Goal: Information Seeking & Learning: Learn about a topic

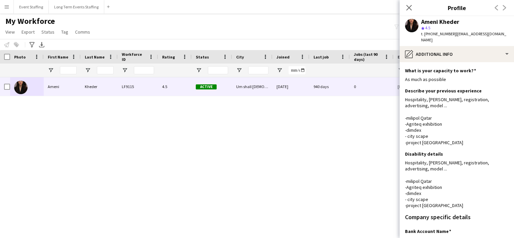
scroll to position [95, 0]
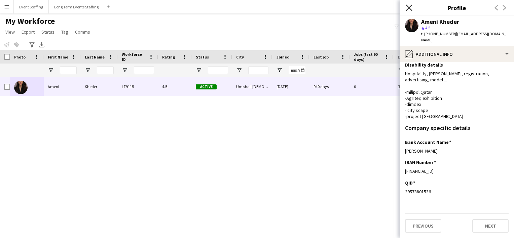
click at [408, 5] on icon "Close pop-in" at bounding box center [409, 7] width 6 height 6
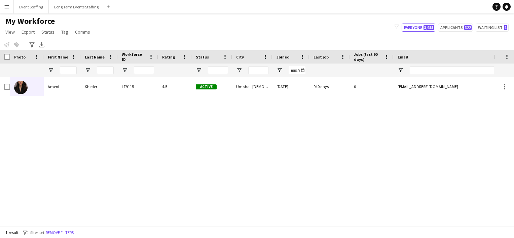
drag, startPoint x: 275, startPoint y: 221, endPoint x: 353, endPoint y: 210, distance: 78.7
click at [353, 210] on div "LF9115 4.5 Active Um shall Muhammad 20-11-2022 940 days 0 amouna.kheder@gmail.c…" at bounding box center [247, 149] width 494 height 144
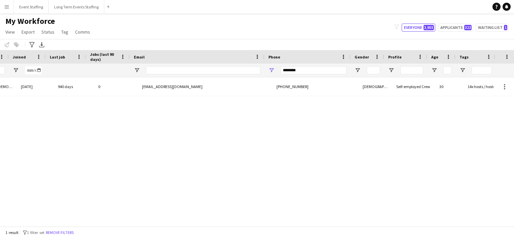
scroll to position [0, 264]
drag, startPoint x: 313, startPoint y: 69, endPoint x: 183, endPoint y: 48, distance: 132.1
click at [183, 48] on main "My Workforce View Views Default view New view Update view Delete view Edit name…" at bounding box center [257, 121] width 514 height 216
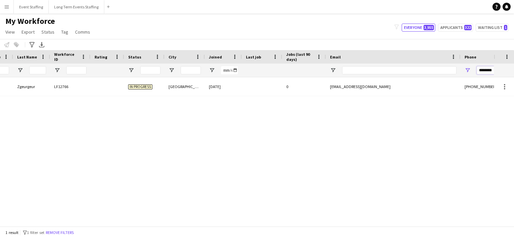
scroll to position [0, 0]
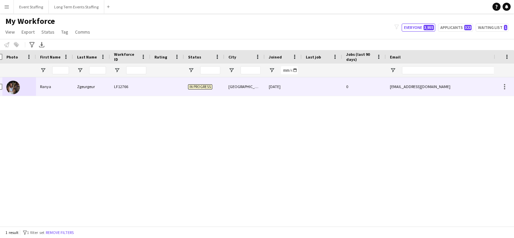
click at [15, 87] on img at bounding box center [12, 87] width 13 height 13
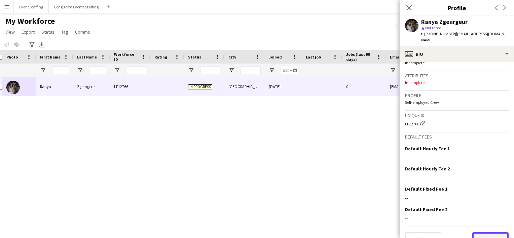
click at [483, 232] on button "Next" at bounding box center [490, 238] width 36 height 13
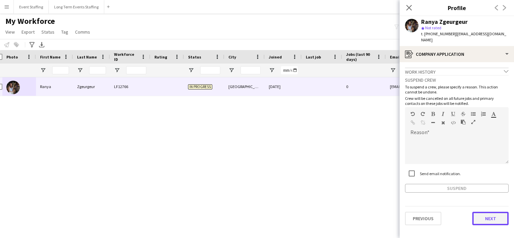
click at [480, 212] on button "Next" at bounding box center [490, 218] width 36 height 13
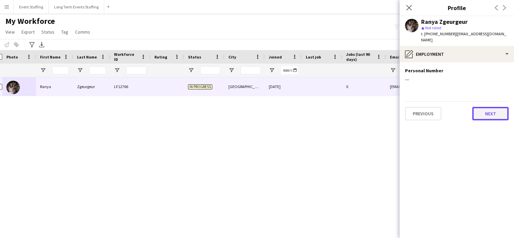
click at [490, 110] on button "Next" at bounding box center [490, 113] width 36 height 13
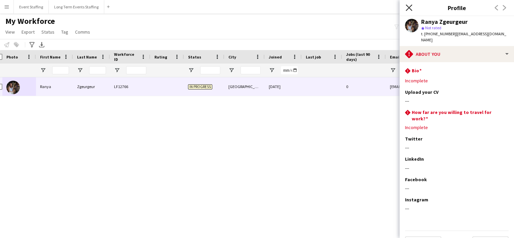
click at [406, 5] on icon at bounding box center [409, 7] width 6 height 6
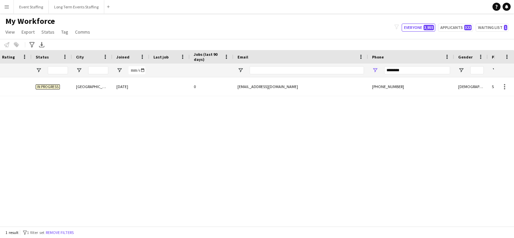
scroll to position [0, 191]
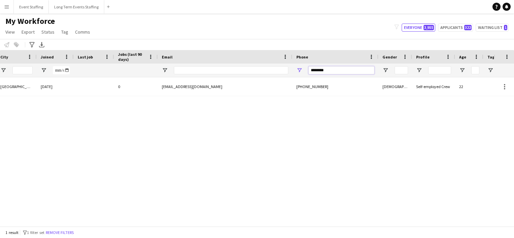
drag, startPoint x: 328, startPoint y: 70, endPoint x: 251, endPoint y: 54, distance: 78.5
click at [251, 54] on div "Workforce Details Crew Attributes Status City Joined" at bounding box center [177, 63] width 827 height 27
type input "********"
click at [218, 221] on div "Applicant Doha 10-11-2024 0 montassirhasnaa605@gmail.com +97471686101 Female Em…" at bounding box center [247, 149] width 494 height 144
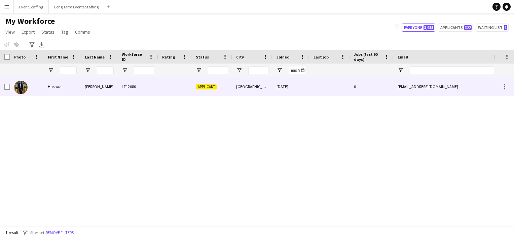
click at [23, 91] on img at bounding box center [20, 87] width 13 height 13
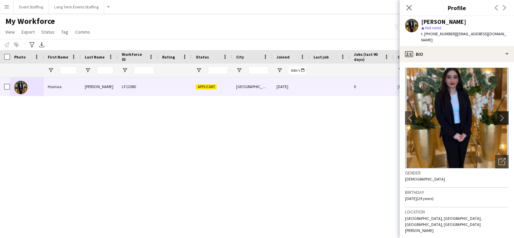
click at [497, 111] on button "chevron-right" at bounding box center [503, 117] width 13 height 13
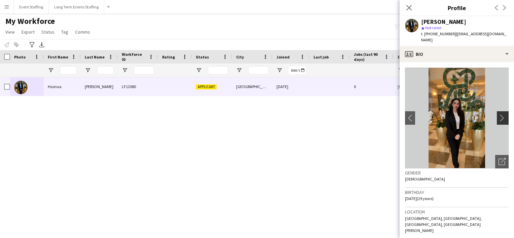
click at [498, 114] on app-icon "chevron-right" at bounding box center [503, 117] width 10 height 7
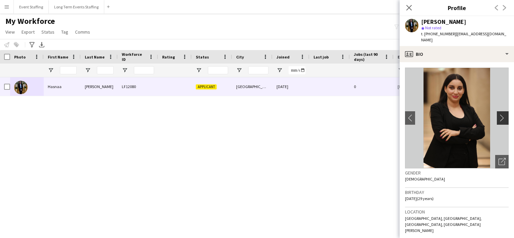
click at [498, 114] on app-icon "chevron-right" at bounding box center [503, 117] width 10 height 7
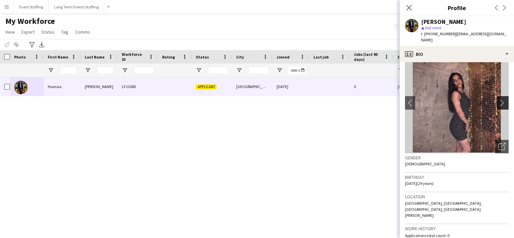
click at [498, 99] on app-icon "chevron-right" at bounding box center [503, 102] width 10 height 7
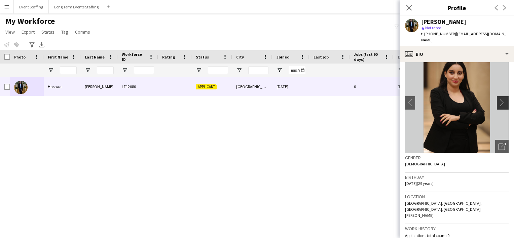
click at [500, 99] on app-icon "chevron-right" at bounding box center [503, 102] width 10 height 7
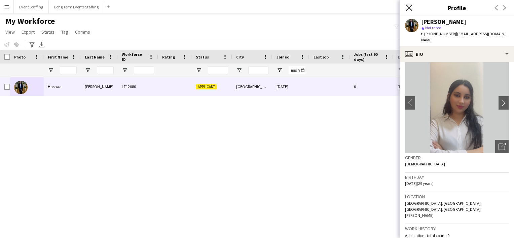
click at [412, 8] on icon "Close pop-in" at bounding box center [409, 7] width 6 height 6
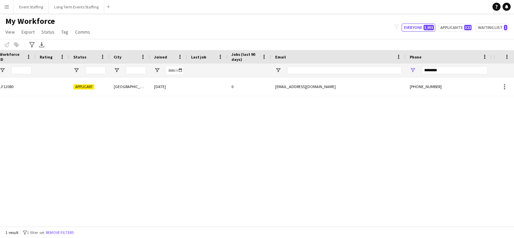
scroll to position [0, 193]
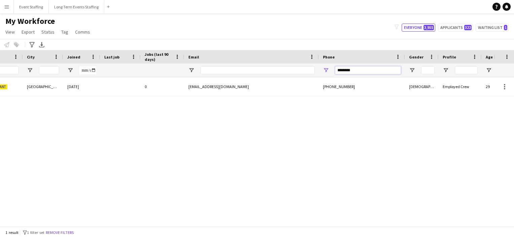
drag, startPoint x: 357, startPoint y: 69, endPoint x: 272, endPoint y: 55, distance: 85.5
click at [272, 55] on div "Workforce Details Crew Attributes Status City Joined" at bounding box center [204, 63] width 827 height 27
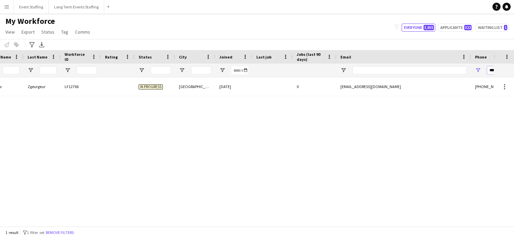
scroll to position [0, 0]
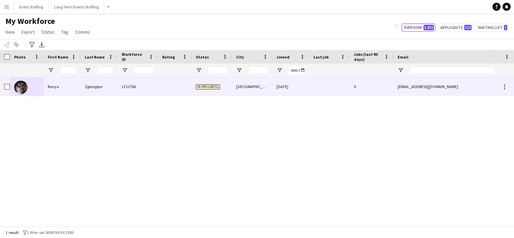
type input "********"
click at [24, 87] on img at bounding box center [20, 87] width 13 height 13
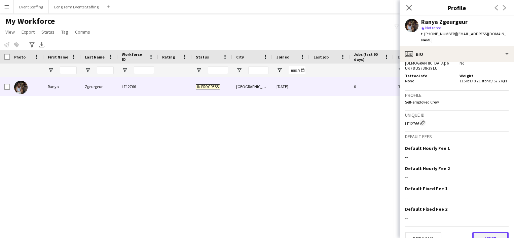
click at [483, 232] on button "Next" at bounding box center [490, 238] width 36 height 13
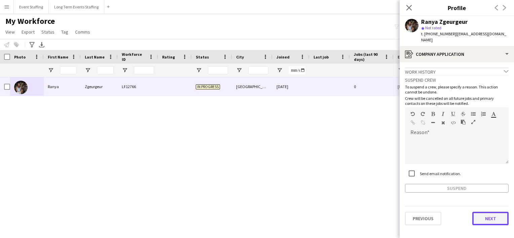
click at [483, 212] on button "Next" at bounding box center [490, 218] width 36 height 13
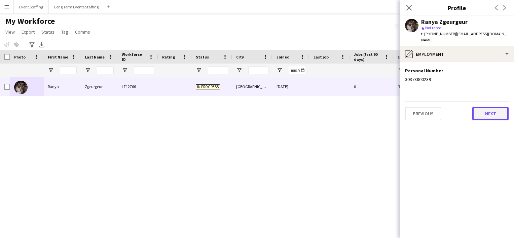
click at [481, 107] on button "Next" at bounding box center [490, 113] width 36 height 13
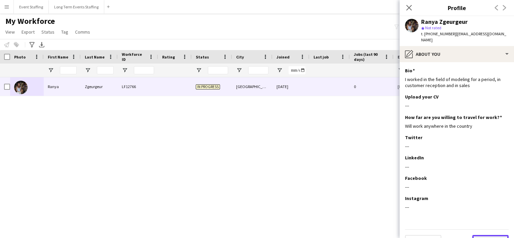
click at [487, 235] on button "Next" at bounding box center [490, 241] width 36 height 13
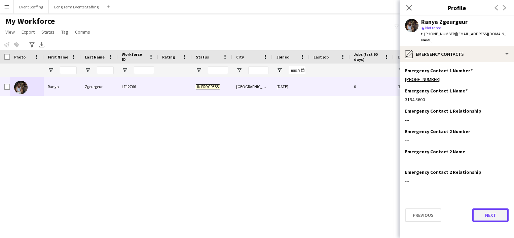
click at [482, 208] on button "Next" at bounding box center [490, 214] width 36 height 13
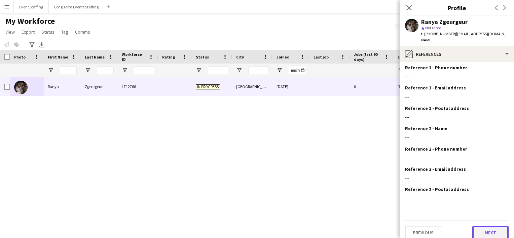
click at [486, 227] on button "Next" at bounding box center [490, 232] width 36 height 13
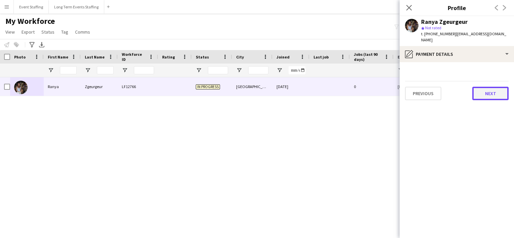
click at [485, 91] on button "Next" at bounding box center [490, 93] width 36 height 13
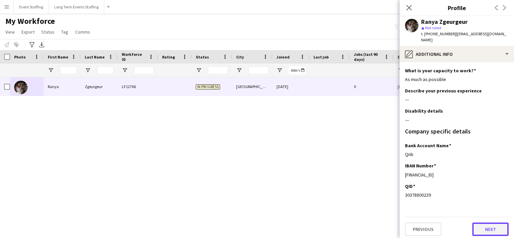
click at [484, 226] on button "Next" at bounding box center [490, 229] width 36 height 13
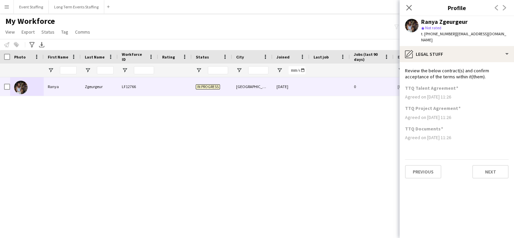
click at [488, 172] on app-section-data-types "Review the below contract(s) and confirm acceptance of the terms within it(them…" at bounding box center [456, 150] width 114 height 176
click at [486, 167] on button "Next" at bounding box center [490, 171] width 36 height 13
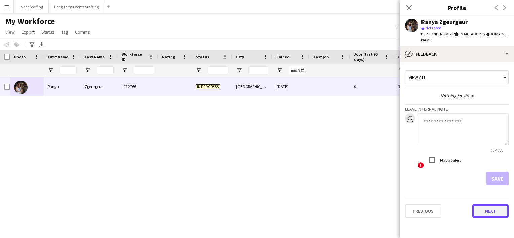
click at [489, 204] on button "Next" at bounding box center [490, 210] width 36 height 13
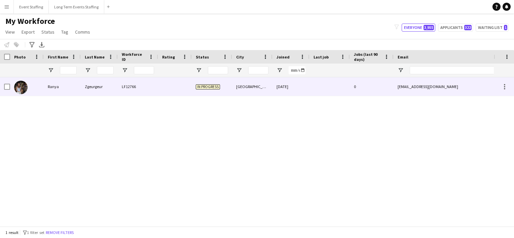
click at [113, 85] on div "Zgeurgeur" at bounding box center [99, 86] width 37 height 18
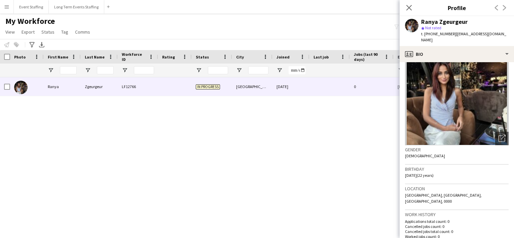
scroll to position [17, 0]
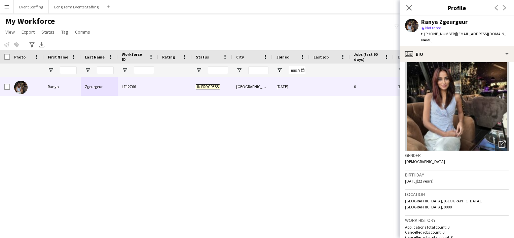
drag, startPoint x: 502, startPoint y: 34, endPoint x: 450, endPoint y: 33, distance: 51.8
click at [450, 33] on div "Ranya Zgeurgeur star Not rated t. [PHONE_NUMBER] | [EMAIL_ADDRESS][DOMAIN_NAME]" at bounding box center [456, 31] width 114 height 30
copy span "[EMAIL_ADDRESS][DOMAIN_NAME]"
click at [408, 7] on icon "Close pop-in" at bounding box center [409, 7] width 6 height 6
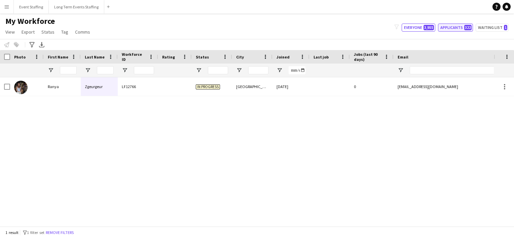
click at [450, 31] on button "Applicants 322" at bounding box center [455, 28] width 35 height 8
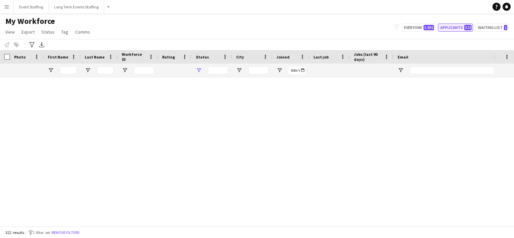
type input "**********"
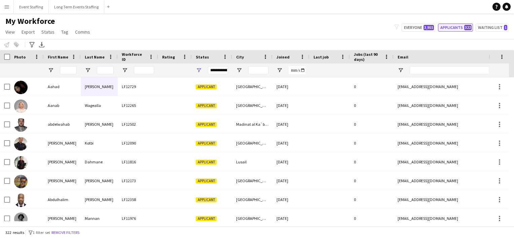
click at [450, 31] on button "Applicants 322" at bounding box center [455, 28] width 35 height 8
drag, startPoint x: 450, startPoint y: 31, endPoint x: 500, endPoint y: 77, distance: 67.6
click at [500, 77] on main "My Workforce View Views Default view New view Update view Delete view Edit name…" at bounding box center [257, 121] width 514 height 216
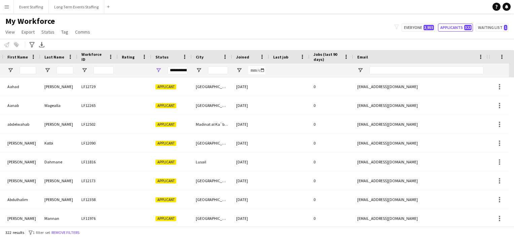
scroll to position [0, 0]
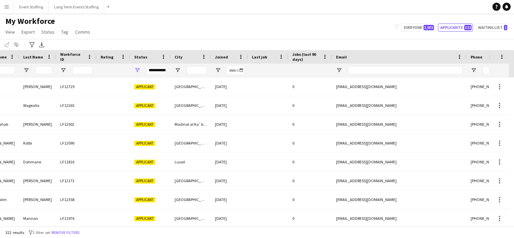
drag, startPoint x: 500, startPoint y: 77, endPoint x: 512, endPoint y: 93, distance: 20.6
click at [512, 93] on div "[PERSON_NAME] LF12729 Applicant [GEOGRAPHIC_DATA] [DATE] 0 [EMAIL_ADDRESS][DOMA…" at bounding box center [257, 149] width 514 height 144
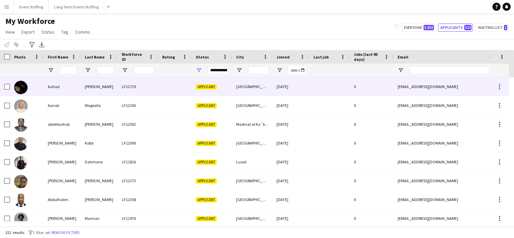
click at [19, 86] on img at bounding box center [20, 87] width 13 height 13
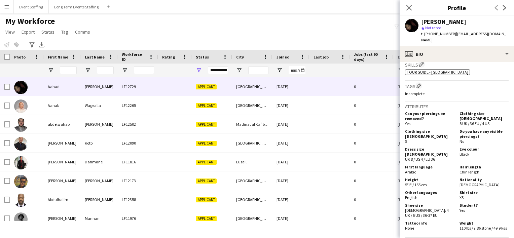
scroll to position [251, 0]
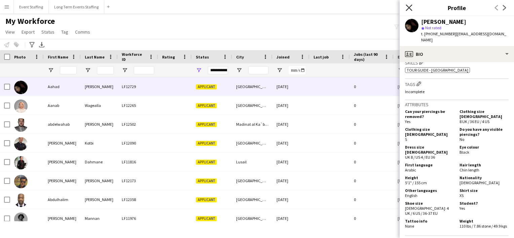
click at [407, 8] on icon "Close pop-in" at bounding box center [409, 7] width 6 height 6
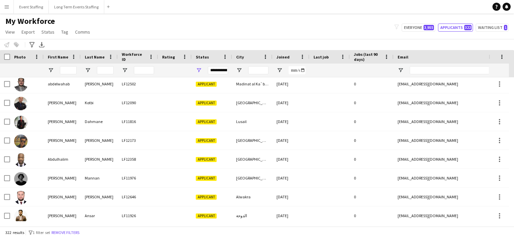
scroll to position [48, 0]
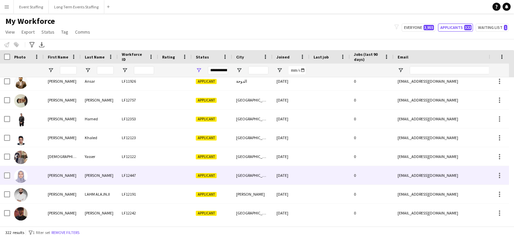
click at [28, 177] on div at bounding box center [27, 175] width 34 height 18
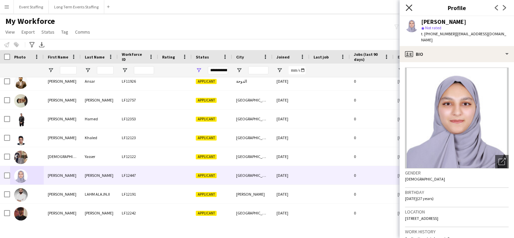
click at [406, 7] on icon "Close pop-in" at bounding box center [409, 7] width 6 height 6
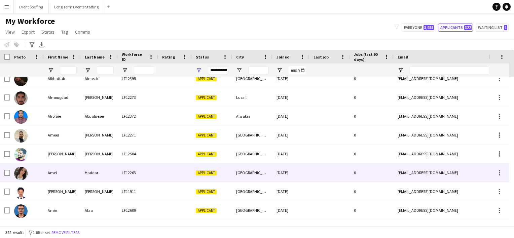
click at [22, 172] on img at bounding box center [20, 173] width 13 height 13
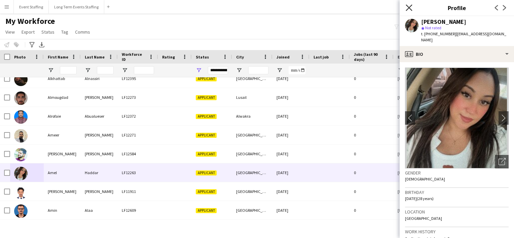
click at [410, 8] on icon at bounding box center [409, 7] width 6 height 6
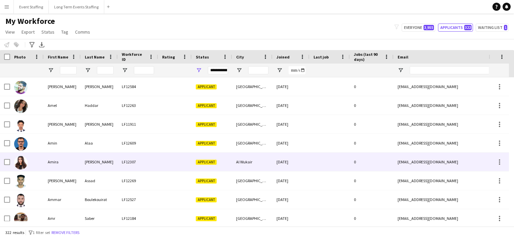
click at [32, 162] on div at bounding box center [27, 162] width 34 height 18
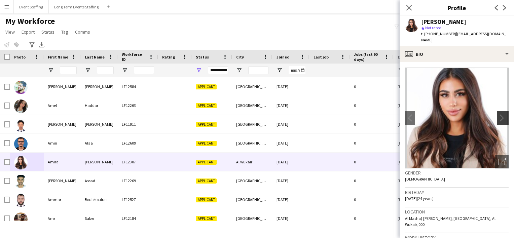
click at [498, 114] on app-icon "chevron-right" at bounding box center [503, 117] width 10 height 7
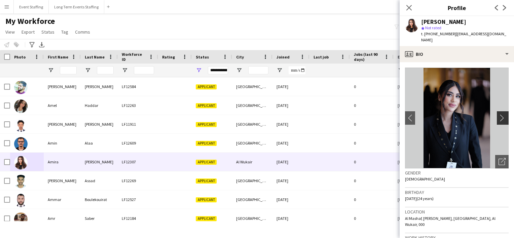
click at [498, 114] on app-icon "chevron-right" at bounding box center [503, 117] width 10 height 7
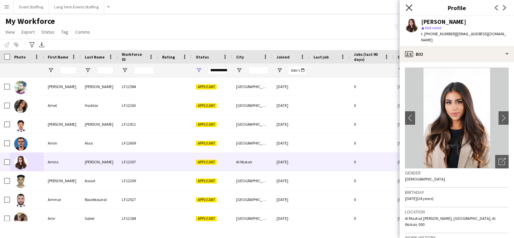
click at [408, 9] on icon at bounding box center [409, 7] width 6 height 6
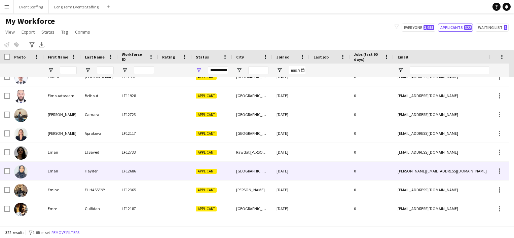
click at [18, 169] on img at bounding box center [20, 171] width 13 height 13
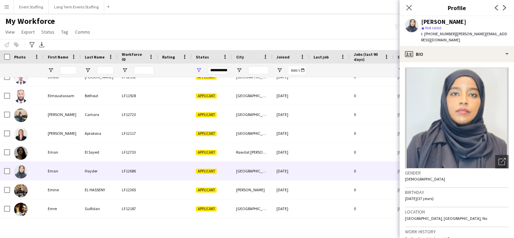
click at [409, 12] on div "Close pop-in" at bounding box center [408, 7] width 19 height 15
click at [408, 9] on icon at bounding box center [409, 7] width 6 height 6
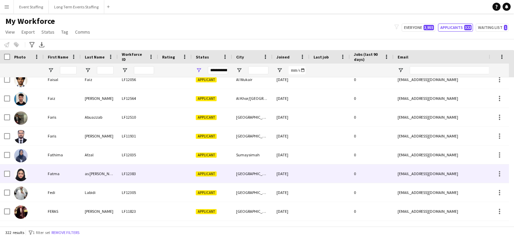
click at [34, 168] on div at bounding box center [27, 173] width 34 height 18
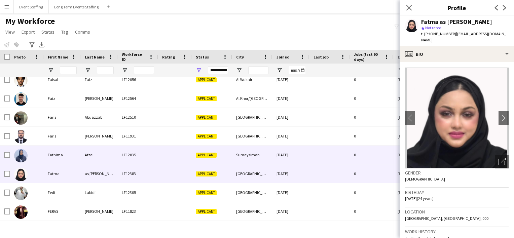
click at [20, 157] on img at bounding box center [20, 155] width 13 height 13
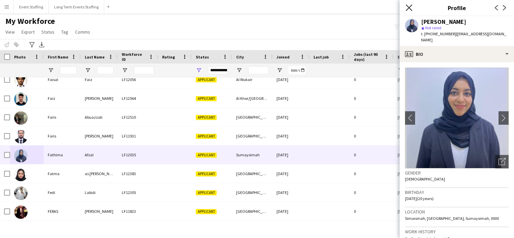
click at [410, 6] on icon "Close pop-in" at bounding box center [409, 7] width 6 height 6
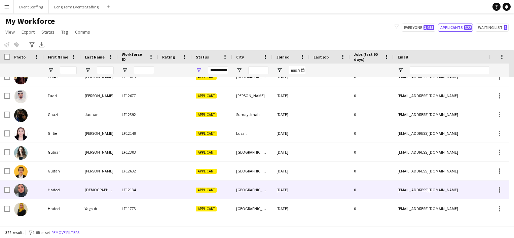
click at [21, 190] on img at bounding box center [20, 190] width 13 height 13
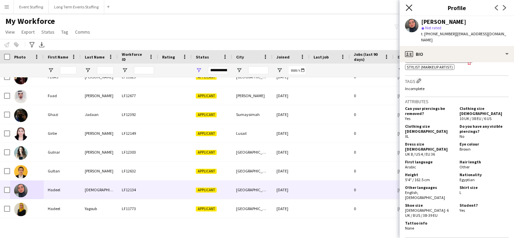
click at [407, 6] on icon at bounding box center [409, 7] width 6 height 6
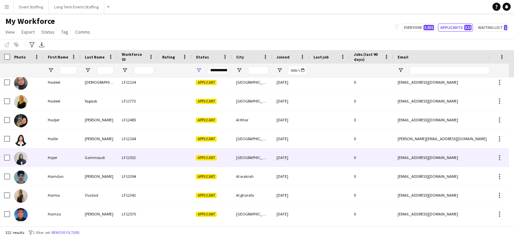
click at [26, 159] on img at bounding box center [20, 158] width 13 height 13
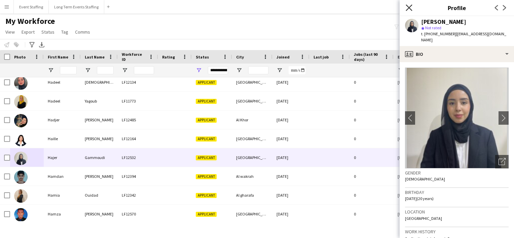
click at [411, 8] on icon "Close pop-in" at bounding box center [409, 7] width 6 height 6
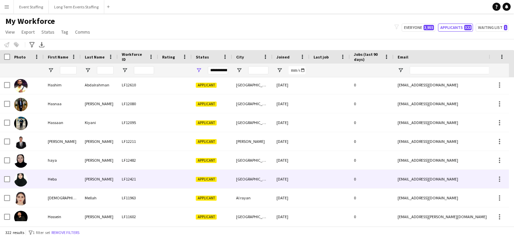
click at [25, 170] on div at bounding box center [20, 179] width 13 height 19
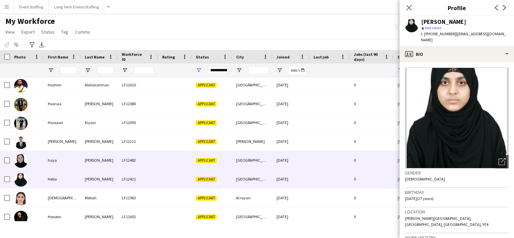
click at [22, 164] on img at bounding box center [20, 160] width 13 height 13
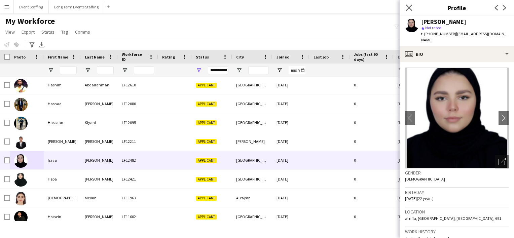
click at [412, 6] on app-icon "Close pop-in" at bounding box center [409, 8] width 10 height 10
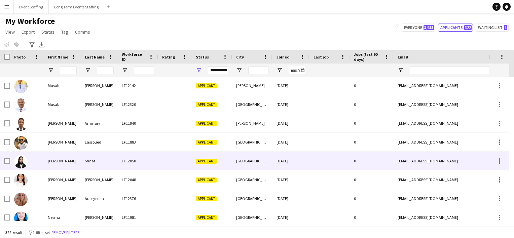
click at [23, 163] on img at bounding box center [20, 161] width 13 height 13
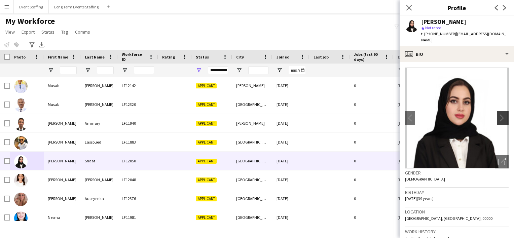
click at [502, 114] on app-icon "chevron-right" at bounding box center [503, 117] width 10 height 7
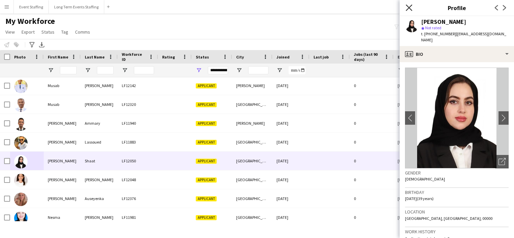
click at [410, 5] on icon "Close pop-in" at bounding box center [409, 7] width 6 height 6
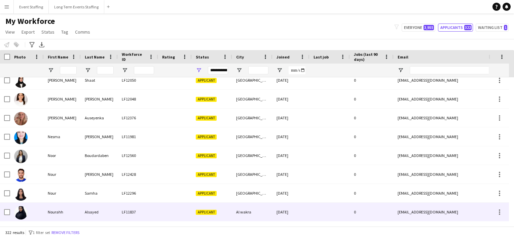
click at [25, 213] on img at bounding box center [20, 212] width 13 height 13
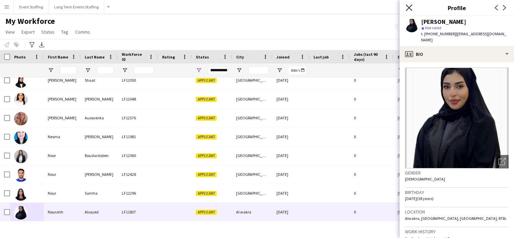
click at [409, 5] on icon "Close pop-in" at bounding box center [409, 7] width 6 height 6
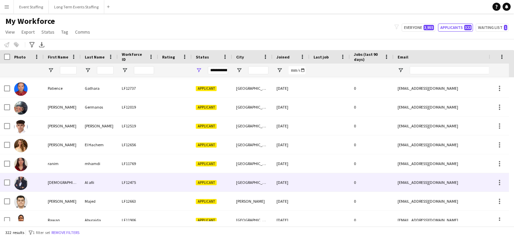
click at [22, 184] on img at bounding box center [20, 183] width 13 height 13
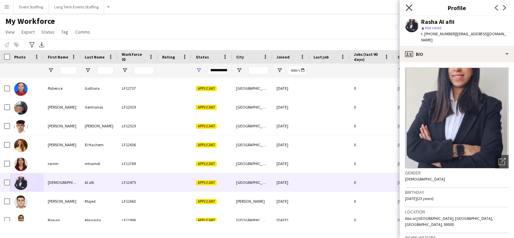
click at [409, 8] on icon at bounding box center [409, 7] width 6 height 6
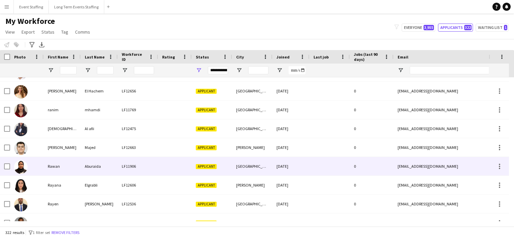
click at [24, 165] on img at bounding box center [20, 166] width 13 height 13
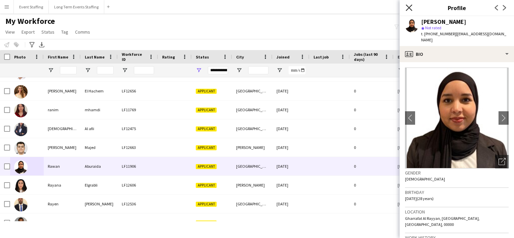
click at [407, 11] on icon "Close pop-in" at bounding box center [409, 7] width 6 height 6
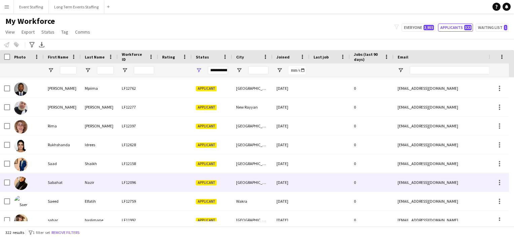
click at [25, 182] on img at bounding box center [20, 183] width 13 height 13
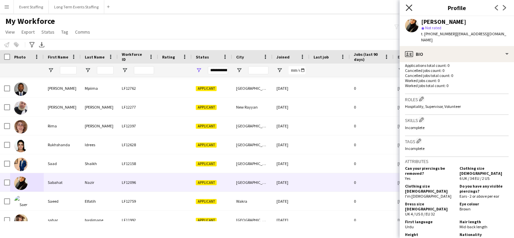
drag, startPoint x: 409, startPoint y: 13, endPoint x: 407, endPoint y: 7, distance: 7.1
click at [407, 7] on div "Close pop-in" at bounding box center [408, 7] width 19 height 15
click at [407, 7] on icon "Close pop-in" at bounding box center [409, 7] width 6 height 6
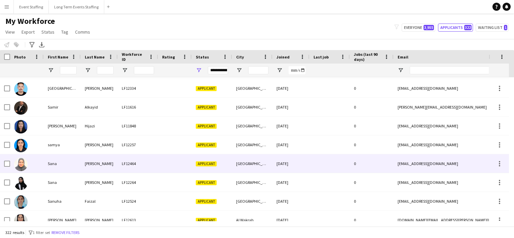
click at [75, 163] on div "Sana" at bounding box center [62, 163] width 37 height 18
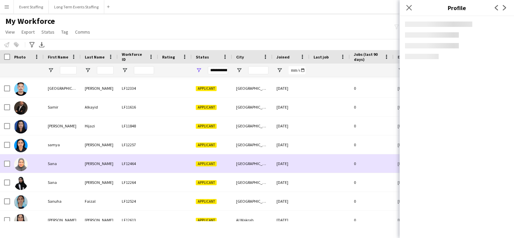
click at [75, 163] on div "Sana" at bounding box center [62, 163] width 37 height 18
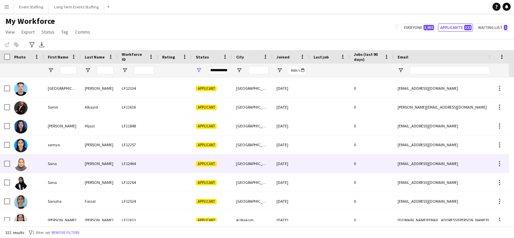
click at [75, 163] on div "Sana" at bounding box center [62, 163] width 37 height 18
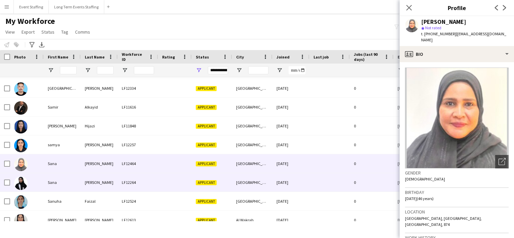
click at [66, 180] on div "Sana" at bounding box center [62, 182] width 37 height 18
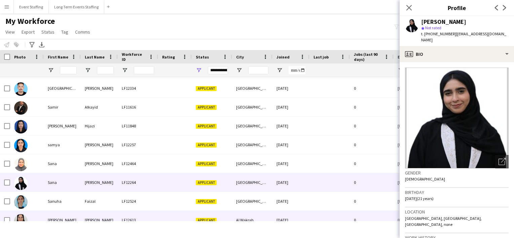
click at [59, 218] on div "[PERSON_NAME]" at bounding box center [62, 220] width 37 height 18
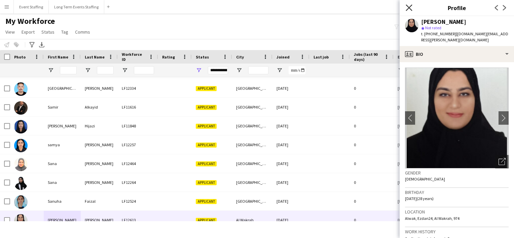
click at [410, 10] on div "Close pop-in" at bounding box center [408, 7] width 19 height 15
click at [410, 10] on icon "Close pop-in" at bounding box center [409, 7] width 6 height 6
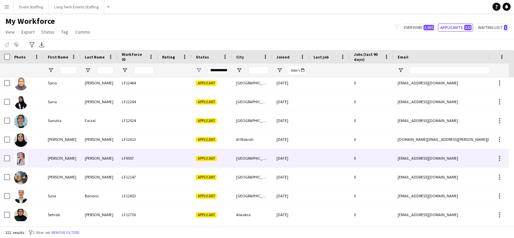
click at [20, 161] on img at bounding box center [20, 158] width 13 height 13
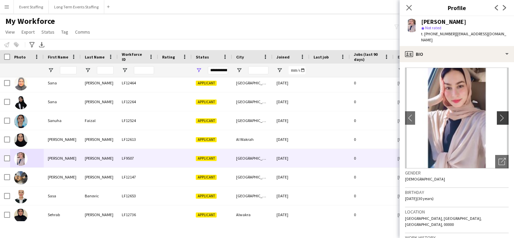
click at [503, 114] on app-icon "chevron-right" at bounding box center [503, 117] width 10 height 7
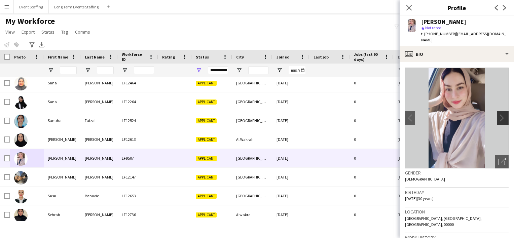
click at [501, 114] on app-icon "chevron-right" at bounding box center [503, 117] width 10 height 7
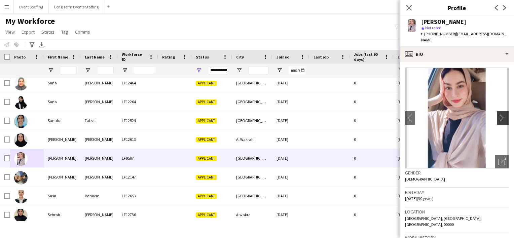
click at [501, 114] on app-icon "chevron-right" at bounding box center [503, 117] width 10 height 7
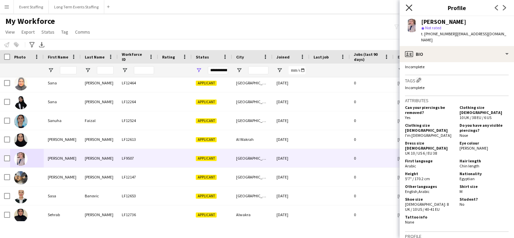
click at [411, 6] on icon "Close pop-in" at bounding box center [409, 7] width 6 height 6
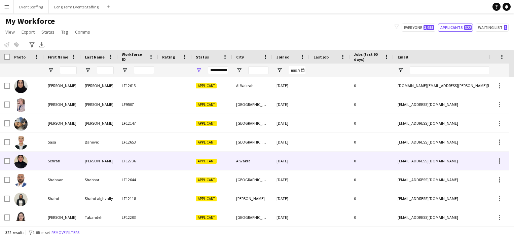
click at [18, 164] on img at bounding box center [20, 161] width 13 height 13
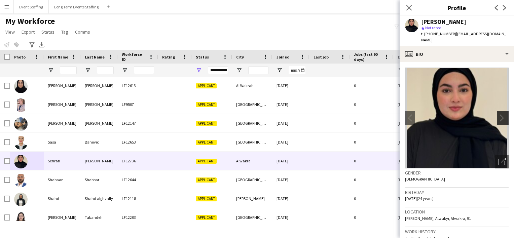
click at [498, 114] on app-icon "chevron-right" at bounding box center [503, 117] width 10 height 7
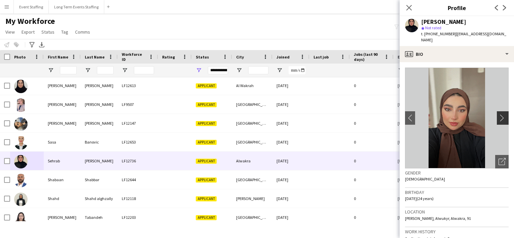
click at [498, 114] on app-icon "chevron-right" at bounding box center [503, 117] width 10 height 7
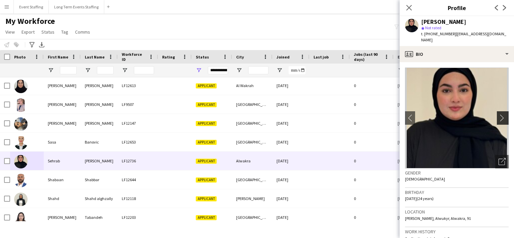
click at [498, 114] on app-icon "chevron-right" at bounding box center [503, 117] width 10 height 7
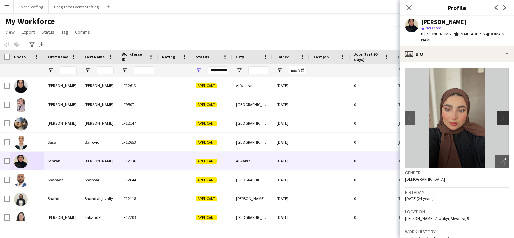
click at [498, 114] on app-icon "chevron-right" at bounding box center [503, 117] width 10 height 7
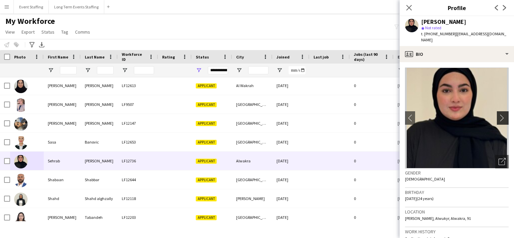
click at [498, 114] on app-icon "chevron-right" at bounding box center [503, 117] width 10 height 7
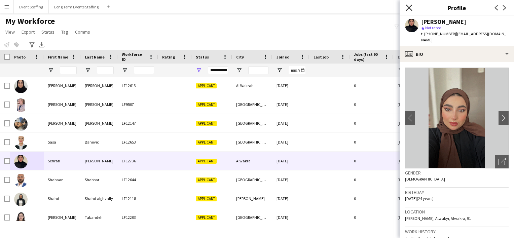
click at [408, 9] on icon at bounding box center [409, 7] width 6 height 6
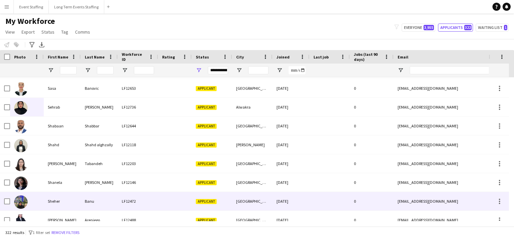
click at [17, 202] on img at bounding box center [20, 201] width 13 height 13
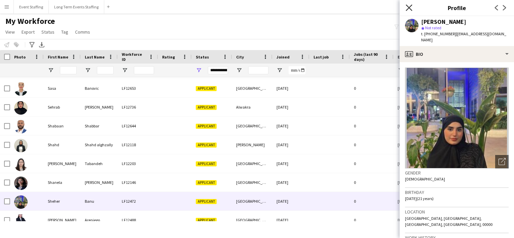
click at [407, 8] on icon "Close pop-in" at bounding box center [409, 7] width 6 height 6
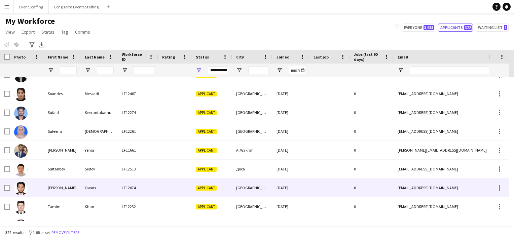
scroll to position [5354, 0]
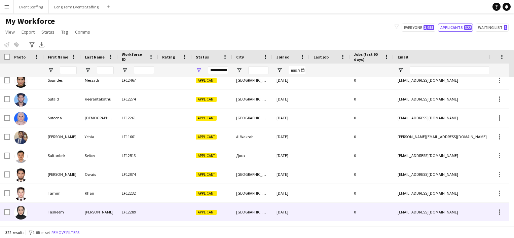
click at [22, 209] on img at bounding box center [20, 212] width 13 height 13
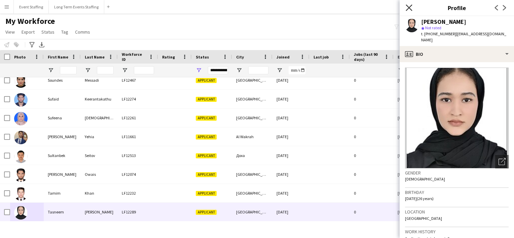
click at [406, 6] on icon "Close pop-in" at bounding box center [409, 7] width 6 height 6
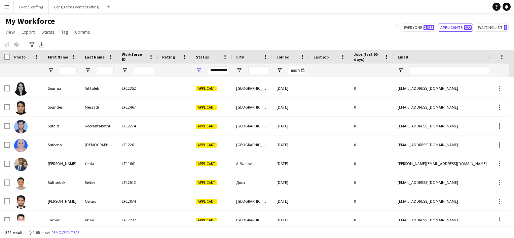
scroll to position [5316, 0]
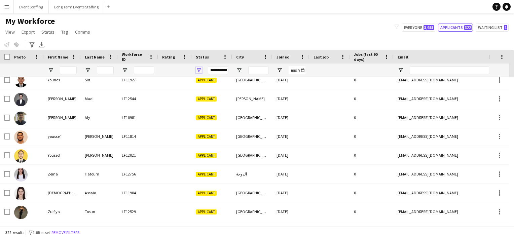
click at [200, 68] on span "Open Filter Menu" at bounding box center [199, 70] width 6 height 6
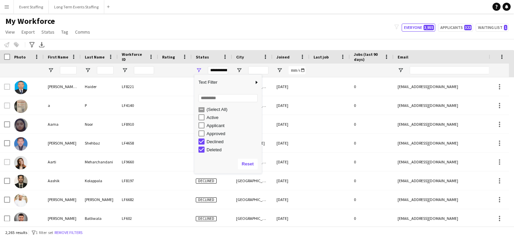
drag, startPoint x: 260, startPoint y: 122, endPoint x: 260, endPoint y: 128, distance: 6.1
click at [260, 128] on div "(Select All) Active Applicant Approved Declined Deleted In progress" at bounding box center [227, 130] width 67 height 48
click at [219, 148] on div "Waiting list" at bounding box center [232, 150] width 53 height 5
type input "**********"
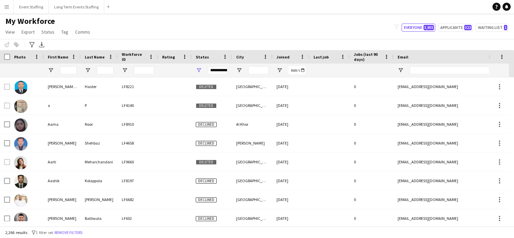
click at [196, 38] on div "My Workforce View Views Default view New view Update view Delete view Edit name…" at bounding box center [257, 27] width 514 height 23
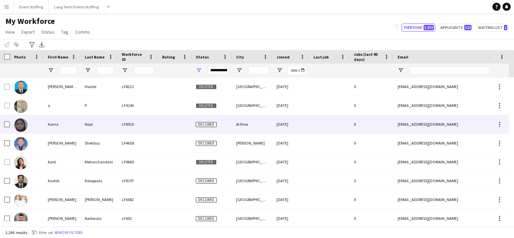
click at [68, 124] on div "Aama" at bounding box center [62, 124] width 37 height 18
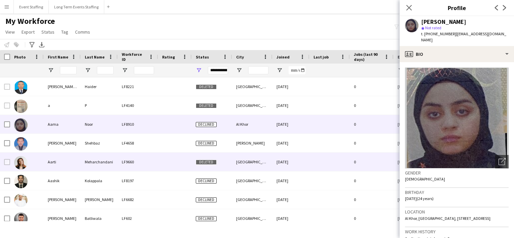
click at [56, 164] on div "Aarti" at bounding box center [62, 162] width 37 height 18
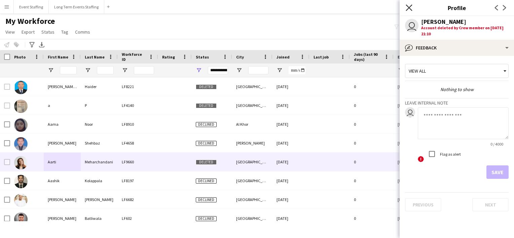
click at [409, 8] on icon at bounding box center [409, 7] width 6 height 6
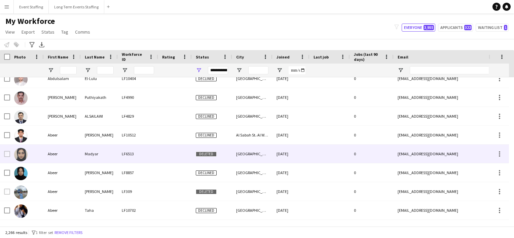
click at [17, 152] on img at bounding box center [20, 154] width 13 height 13
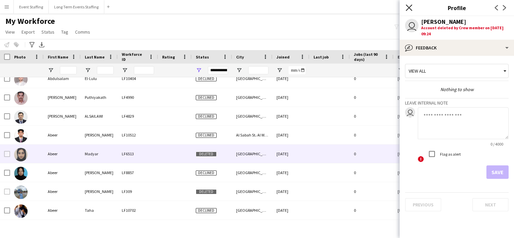
click at [406, 6] on icon "Close pop-in" at bounding box center [409, 7] width 6 height 6
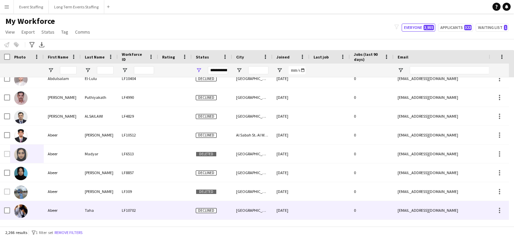
click at [26, 211] on img at bounding box center [20, 210] width 13 height 13
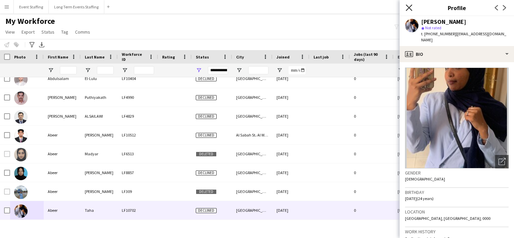
click at [408, 8] on icon at bounding box center [409, 7] width 6 height 6
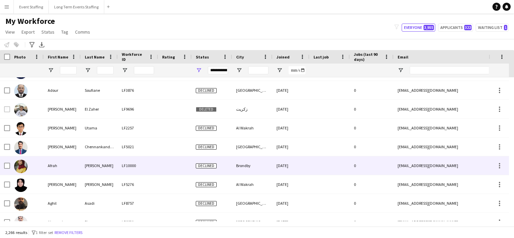
click at [23, 161] on img at bounding box center [20, 166] width 13 height 13
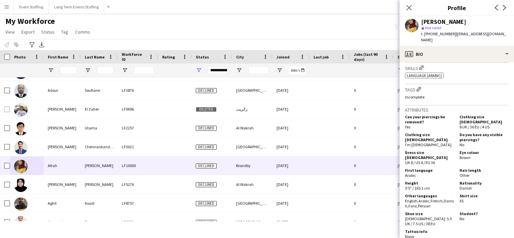
click at [412, 28] on app-user-avatar at bounding box center [411, 25] width 13 height 13
click at [407, 7] on icon "Close pop-in" at bounding box center [409, 7] width 6 height 6
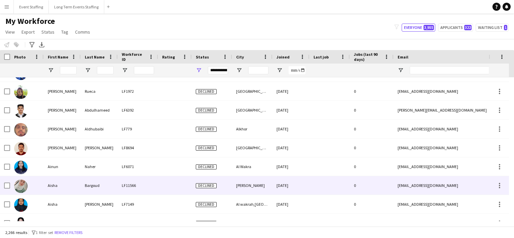
click at [18, 188] on img at bounding box center [20, 186] width 13 height 13
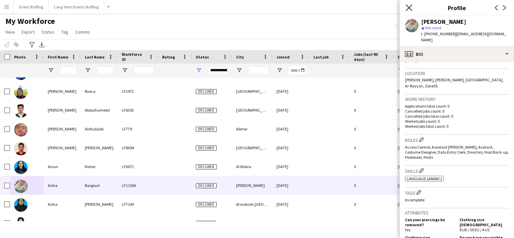
click at [408, 6] on icon "Close pop-in" at bounding box center [409, 7] width 6 height 6
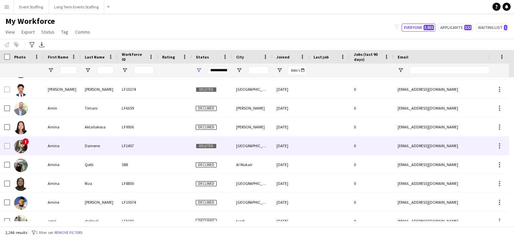
click at [19, 145] on img at bounding box center [20, 146] width 13 height 13
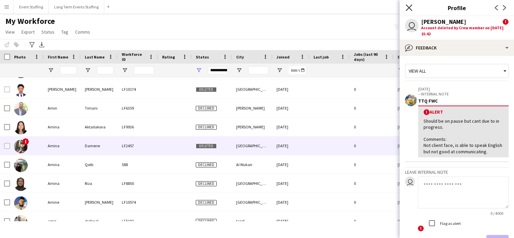
click at [406, 6] on icon "Close pop-in" at bounding box center [409, 7] width 6 height 6
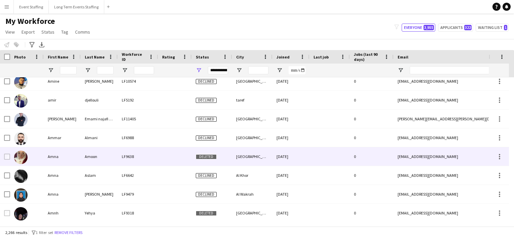
click at [21, 156] on img at bounding box center [20, 157] width 13 height 13
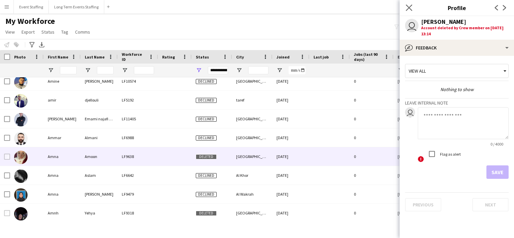
click at [408, 3] on app-icon "Close pop-in" at bounding box center [409, 8] width 10 height 10
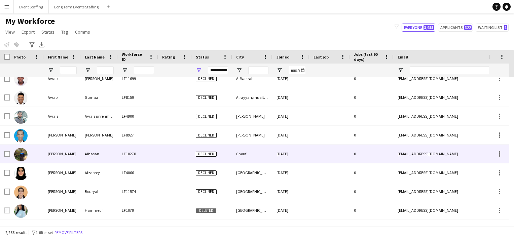
click at [19, 153] on img at bounding box center [20, 154] width 13 height 13
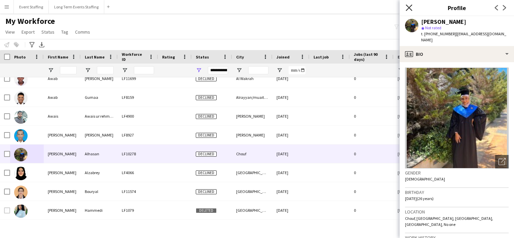
click at [411, 6] on icon "Close pop-in" at bounding box center [409, 7] width 6 height 6
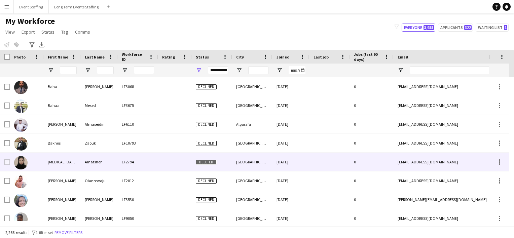
click at [20, 161] on img at bounding box center [20, 162] width 13 height 13
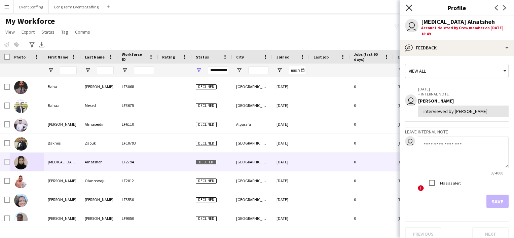
click at [409, 9] on icon "Close pop-in" at bounding box center [409, 7] width 6 height 6
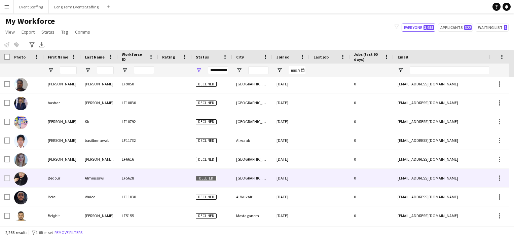
click at [50, 183] on div "Bedour" at bounding box center [62, 178] width 37 height 18
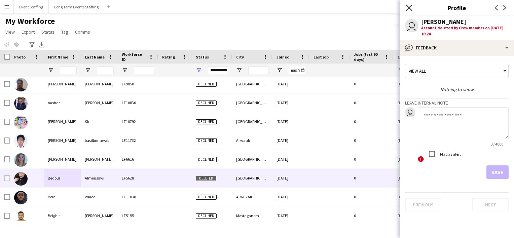
click at [406, 5] on icon at bounding box center [409, 7] width 6 height 6
